Goal: Task Accomplishment & Management: Use online tool/utility

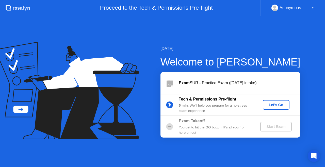
click at [270, 105] on div "Let's Go" at bounding box center [276, 105] width 23 height 4
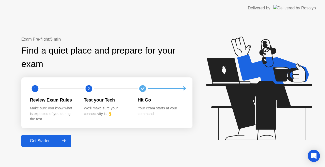
click at [44, 137] on button "Get Started" at bounding box center [46, 141] width 50 height 12
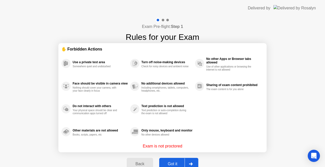
click at [171, 160] on button "Got it" at bounding box center [178, 164] width 39 height 12
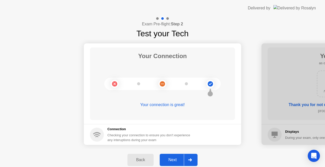
click at [175, 161] on div "Next" at bounding box center [172, 160] width 23 height 5
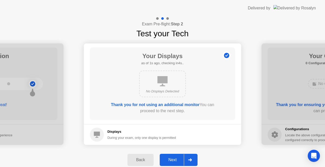
click at [175, 161] on div "Next" at bounding box center [172, 160] width 23 height 5
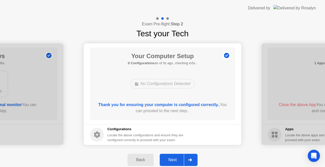
click at [175, 161] on div "Next" at bounding box center [172, 160] width 23 height 5
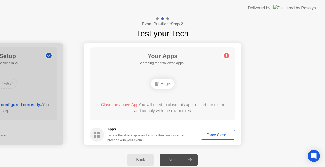
click at [175, 161] on div "Next" at bounding box center [172, 160] width 23 height 5
click at [173, 161] on div "Next" at bounding box center [172, 160] width 23 height 5
click at [170, 158] on div "Next" at bounding box center [172, 160] width 23 height 5
click at [215, 135] on div "Force Close..." at bounding box center [217, 135] width 31 height 4
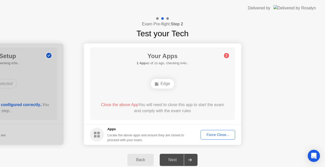
click at [146, 160] on div "Back" at bounding box center [140, 160] width 23 height 5
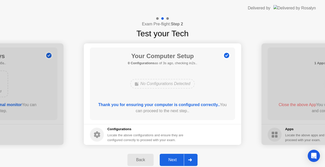
click at [146, 160] on div "Back" at bounding box center [140, 160] width 23 height 5
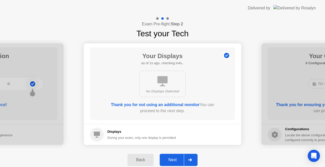
click at [192, 159] on icon at bounding box center [190, 159] width 4 height 3
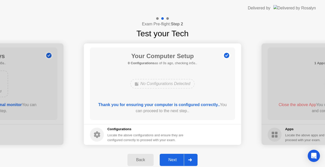
click at [192, 159] on icon at bounding box center [190, 159] width 4 height 3
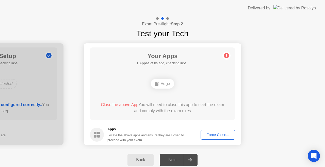
click at [165, 86] on div "Edge" at bounding box center [162, 84] width 23 height 10
click at [227, 55] on circle at bounding box center [226, 55] width 5 height 5
click at [93, 136] on circle at bounding box center [97, 135] width 14 height 14
click at [121, 104] on span "Close the above App" at bounding box center [120, 105] width 38 height 4
click at [216, 135] on div "Force Close..." at bounding box center [217, 135] width 31 height 4
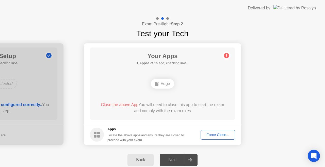
click at [121, 104] on span "Close the above App" at bounding box center [120, 105] width 38 height 4
click at [166, 83] on div "Edge" at bounding box center [162, 84] width 23 height 10
click at [208, 135] on div "Force Close..." at bounding box center [217, 135] width 31 height 4
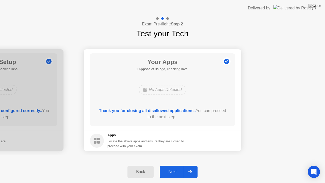
click at [179, 167] on div "Next" at bounding box center [172, 171] width 23 height 5
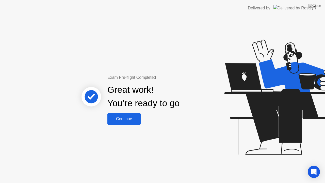
click at [119, 115] on button "Continue" at bounding box center [123, 119] width 33 height 12
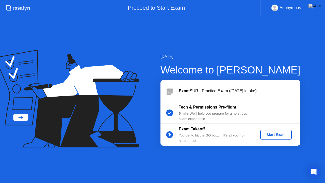
click at [268, 131] on button "Start Exam" at bounding box center [275, 135] width 31 height 10
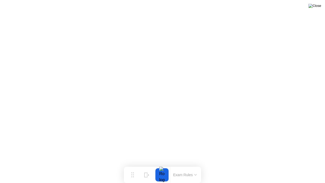
click at [315, 5] on img at bounding box center [314, 6] width 13 height 4
click at [194, 167] on icon at bounding box center [195, 175] width 3 height 2
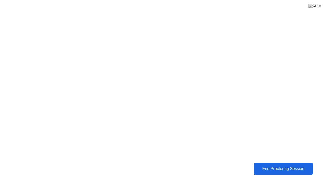
click at [278, 167] on div "End Proctoring Session" at bounding box center [283, 168] width 56 height 5
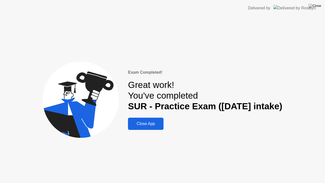
click at [148, 126] on div "Close App" at bounding box center [145, 123] width 32 height 5
